Goal: Transaction & Acquisition: Book appointment/travel/reservation

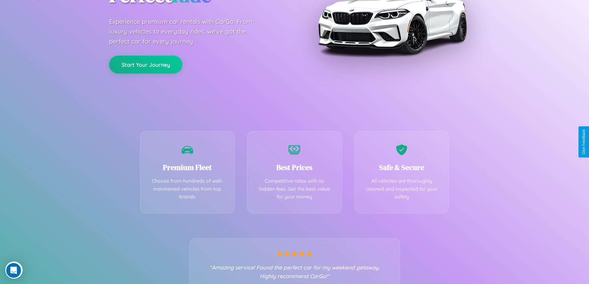
scroll to position [122, 0]
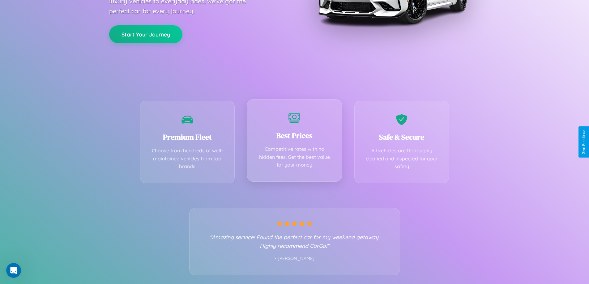
click at [294, 142] on div "Best Prices Competitive rates with no hidden fees. Get the best value for your …" at bounding box center [294, 140] width 95 height 83
click at [146, 34] on button "Start Your Journey" at bounding box center [145, 34] width 73 height 18
click at [146, 33] on button "Start Your Journey" at bounding box center [145, 34] width 73 height 18
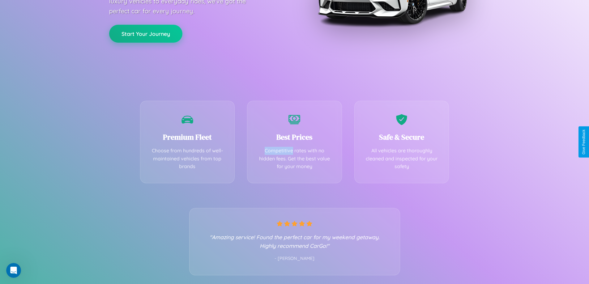
click at [146, 33] on button "Start Your Journey" at bounding box center [145, 34] width 73 height 18
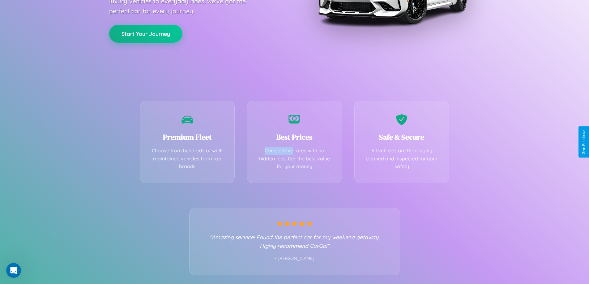
click at [146, 33] on button "Start Your Journey" at bounding box center [145, 34] width 73 height 18
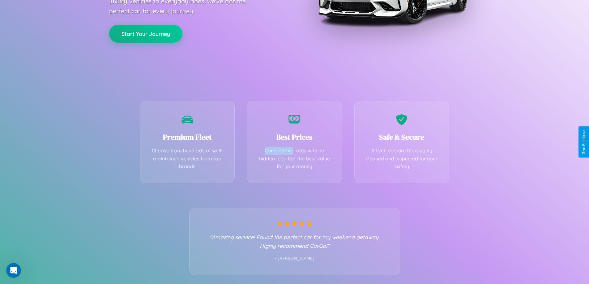
click at [146, 33] on button "Start Your Journey" at bounding box center [145, 34] width 73 height 18
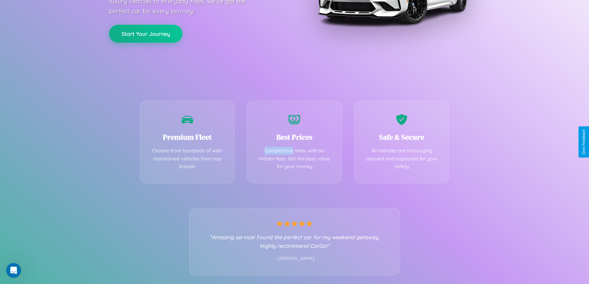
click at [146, 33] on button "Start Your Journey" at bounding box center [145, 34] width 73 height 18
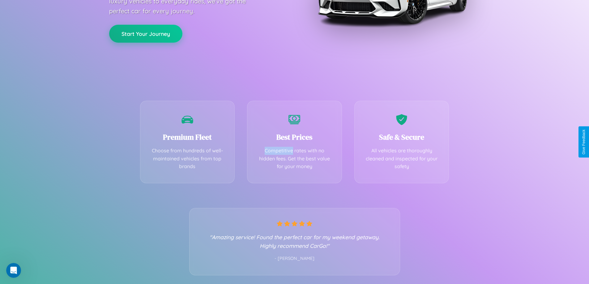
click at [146, 33] on button "Start Your Journey" at bounding box center [145, 34] width 73 height 18
